Goal: Information Seeking & Learning: Learn about a topic

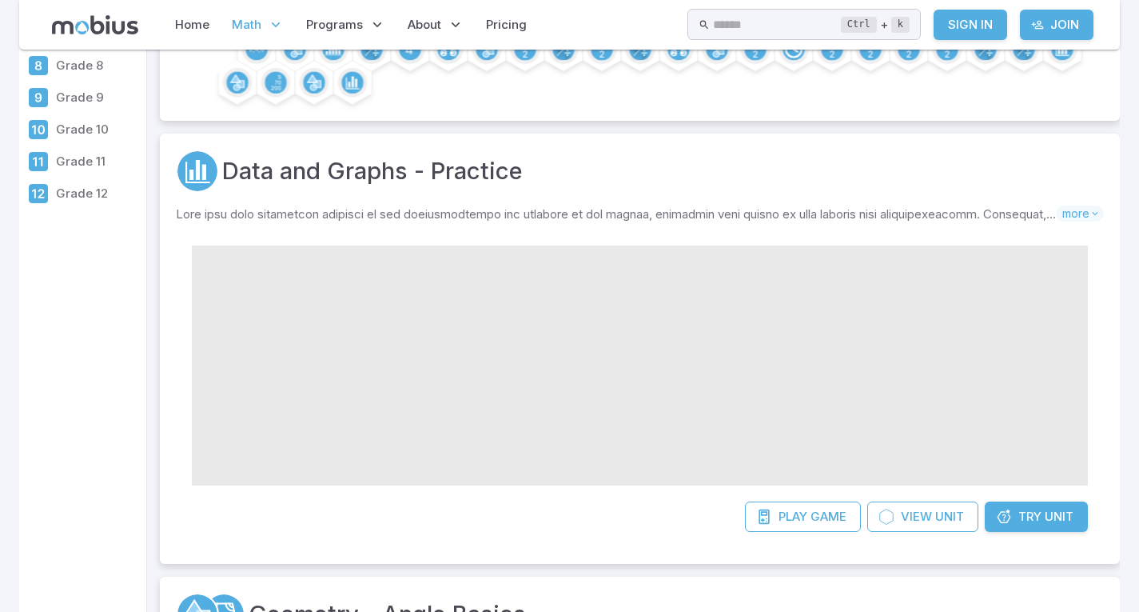
scroll to position [249, 0]
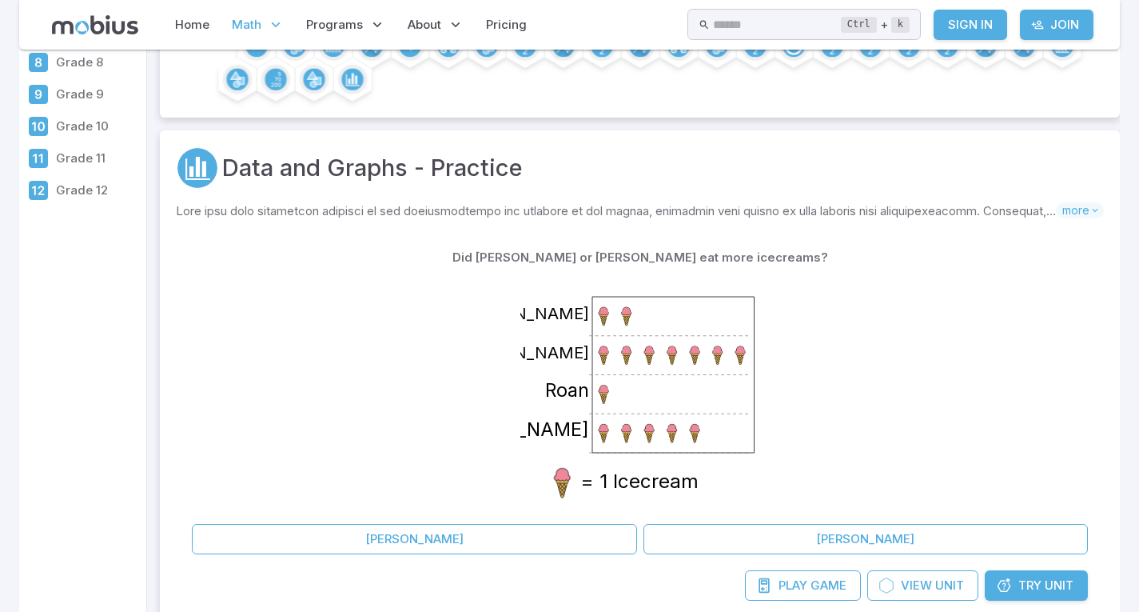
click at [1020, 583] on span "Try" at bounding box center [1030, 585] width 23 height 18
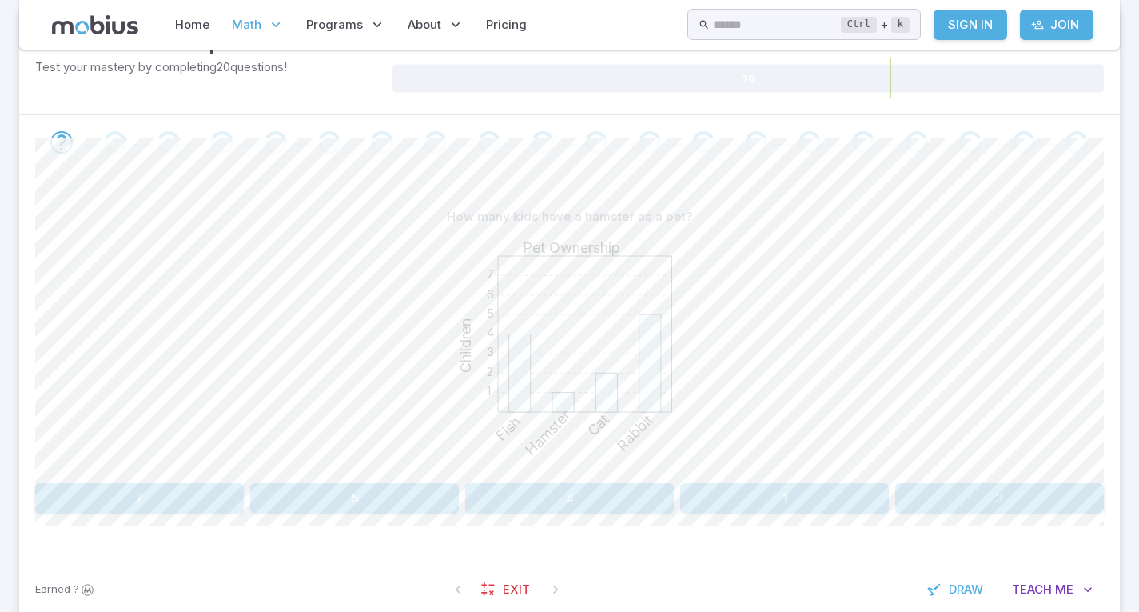
scroll to position [381, 0]
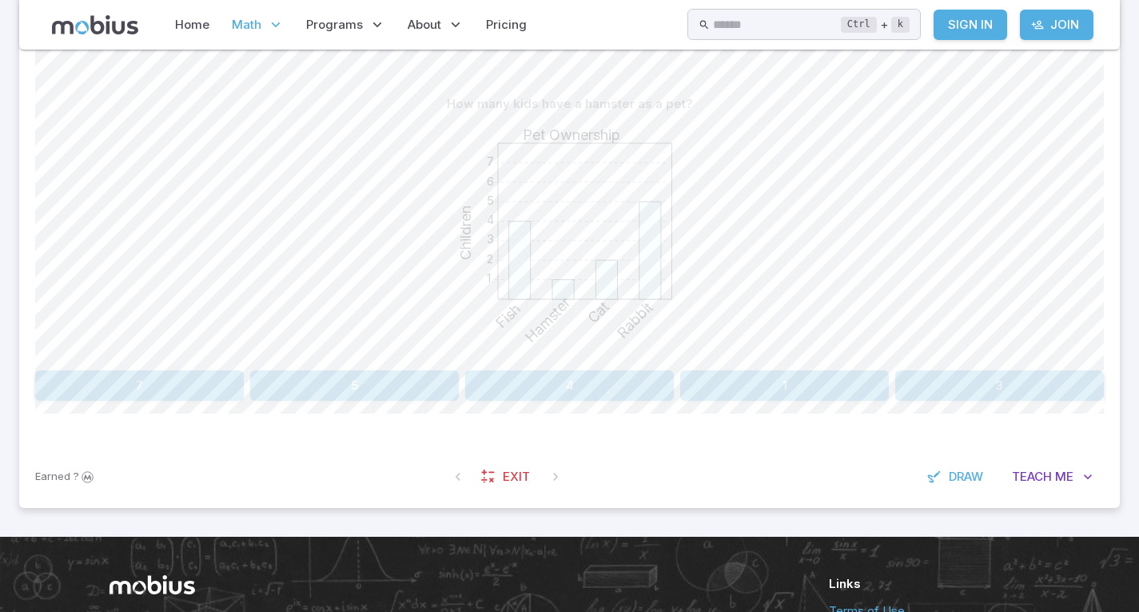
click at [797, 385] on button "1" at bounding box center [784, 385] width 209 height 30
click at [690, 394] on button "13" at bounding box center [659, 385] width 173 height 30
